Goal: Navigation & Orientation: Find specific page/section

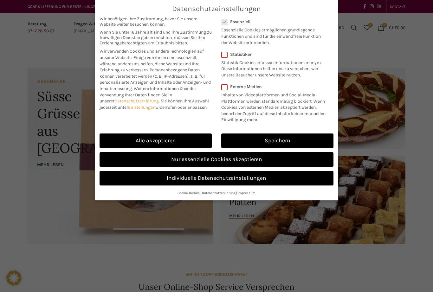
click at [165, 157] on link "Nur essenzielle Cookies akzeptieren" at bounding box center [216, 159] width 234 height 15
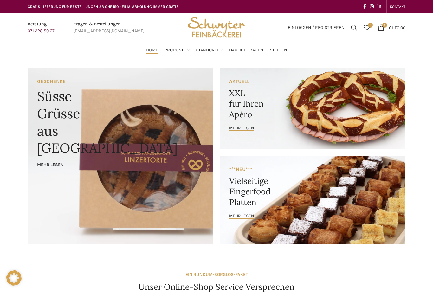
click at [229, 137] on link "Uni-Beck" at bounding box center [248, 140] width 54 height 11
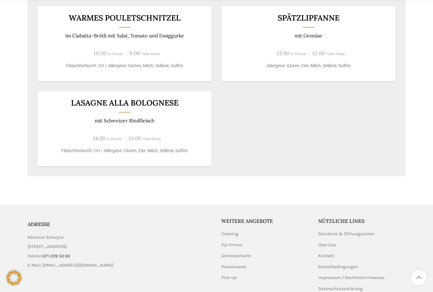
scroll to position [482, 0]
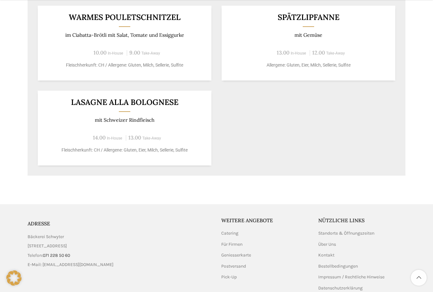
click at [321, 242] on link "Über Uns" at bounding box center [327, 244] width 18 height 6
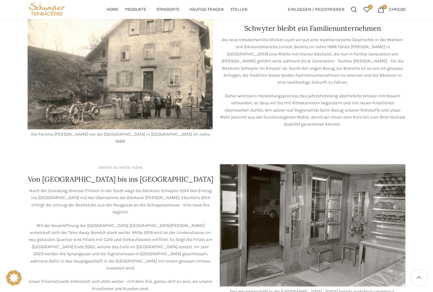
scroll to position [248, 0]
click at [112, 12] on span "Home" at bounding box center [112, 10] width 12 height 6
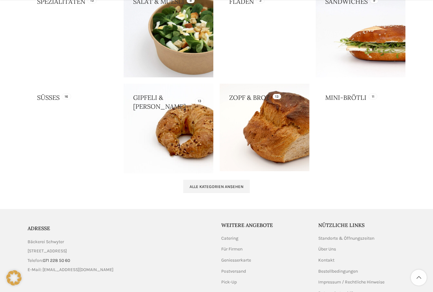
scroll to position [614, 0]
